Goal: Transaction & Acquisition: Book appointment/travel/reservation

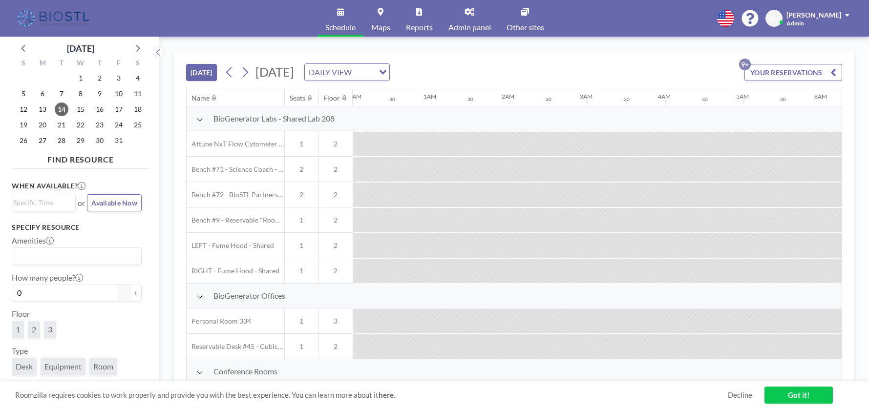
scroll to position [25, 767]
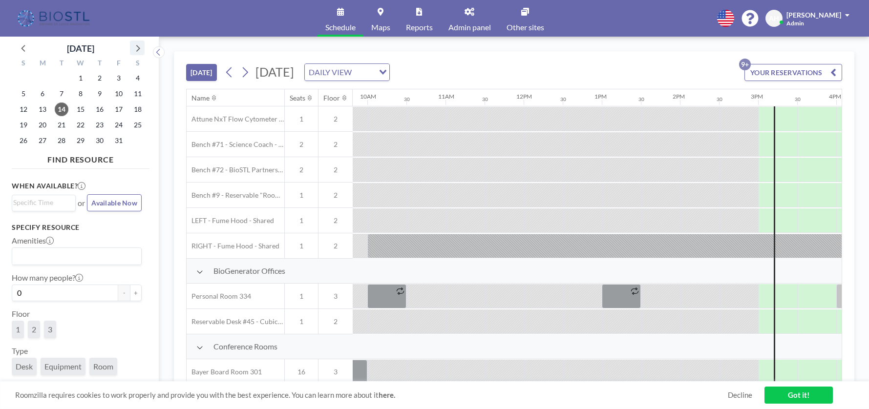
click at [137, 50] on icon at bounding box center [137, 48] width 13 height 13
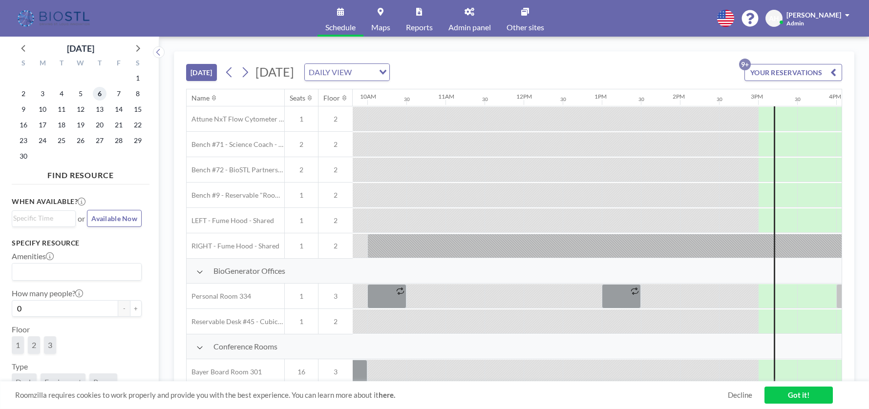
click at [95, 93] on span "6" at bounding box center [100, 94] width 14 height 14
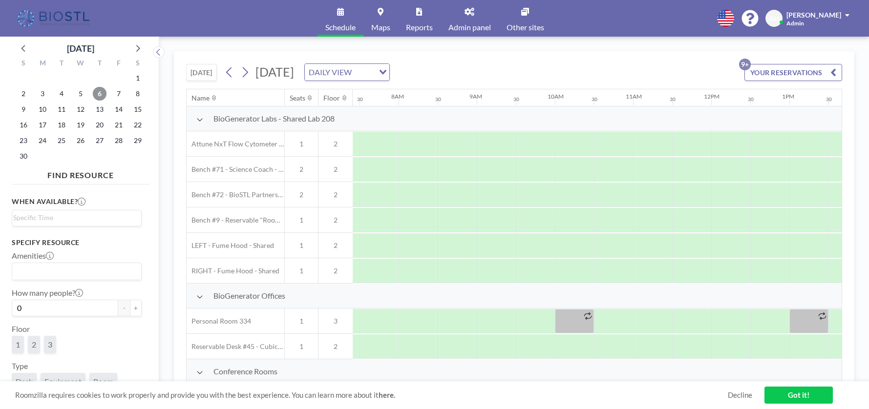
scroll to position [0, 586]
click at [46, 349] on div "3" at bounding box center [50, 345] width 12 height 18
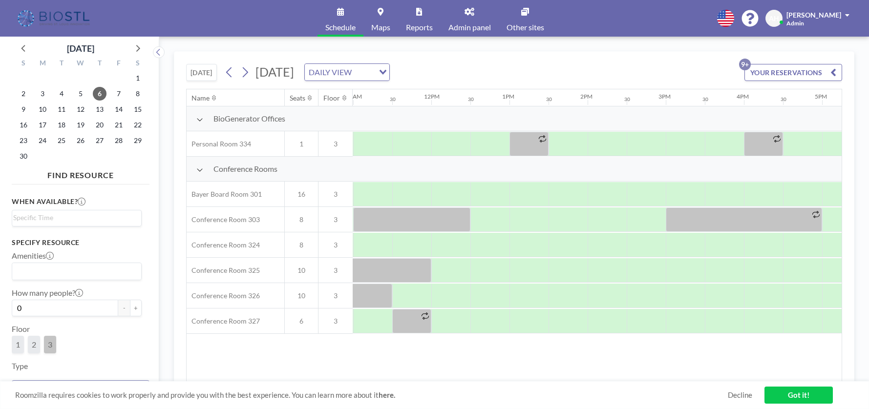
scroll to position [0, 861]
click at [594, 187] on div at bounding box center [605, 194] width 39 height 24
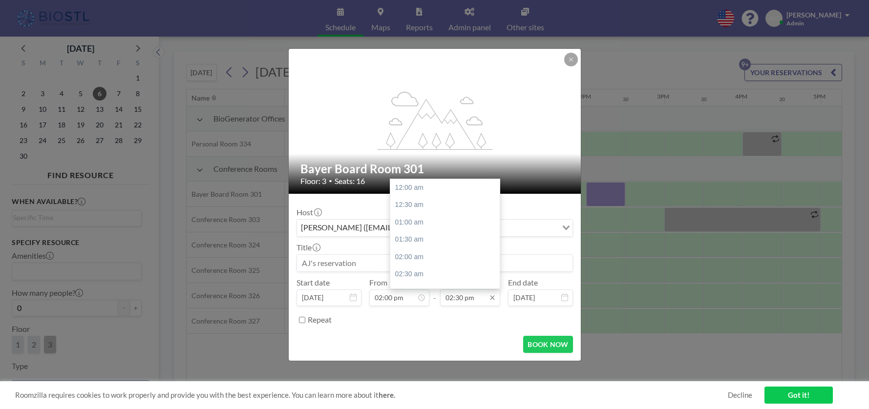
scroll to position [504, 0]
click at [421, 204] on div "03:00 pm" at bounding box center [447, 205] width 115 height 18
type input "03:00 pm"
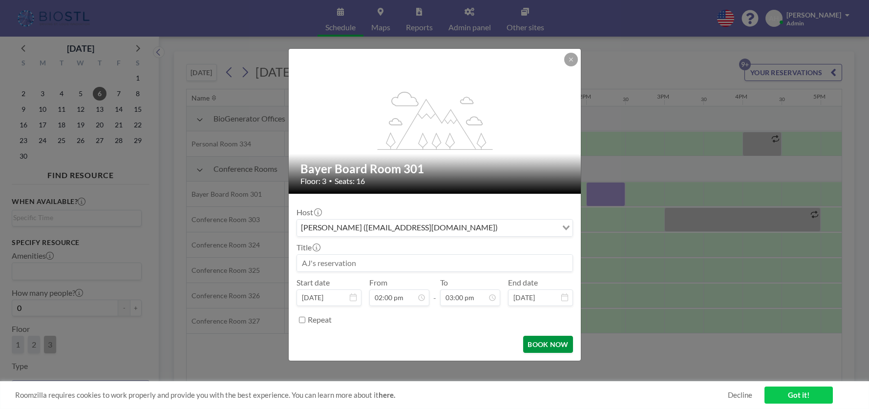
scroll to position [522, 0]
click at [530, 344] on button "BOOK NOW" at bounding box center [547, 344] width 49 height 17
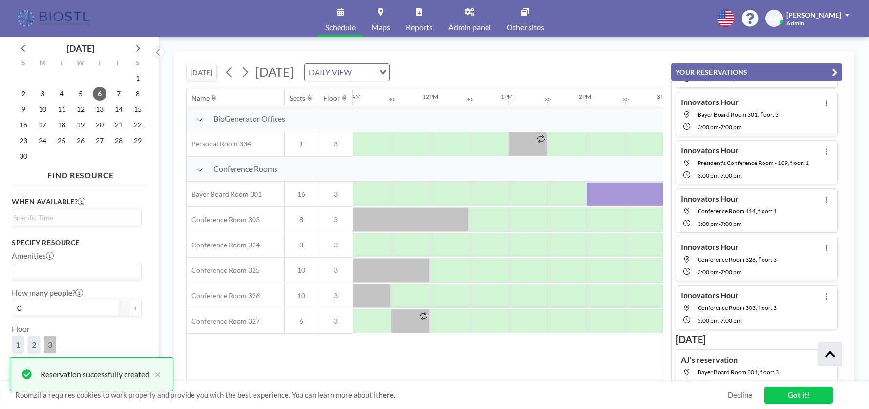
scroll to position [307, 0]
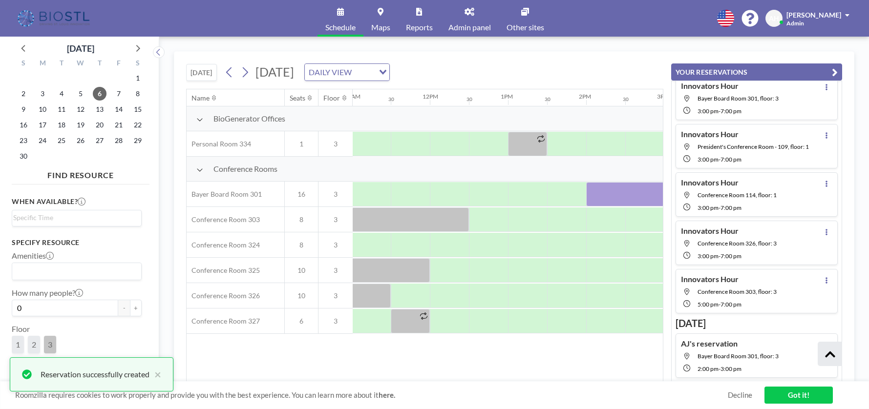
click at [780, 393] on link "Got it!" at bounding box center [798, 395] width 68 height 17
